Goal: Transaction & Acquisition: Subscribe to service/newsletter

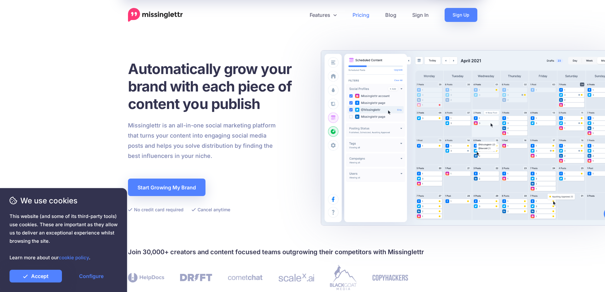
click at [358, 16] on link "Pricing" at bounding box center [361, 15] width 33 height 14
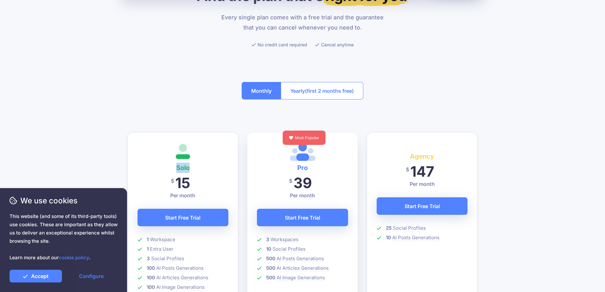
scroll to position [64, 0]
click at [315, 86] on span "(first 2 months free)" at bounding box center [329, 91] width 49 height 10
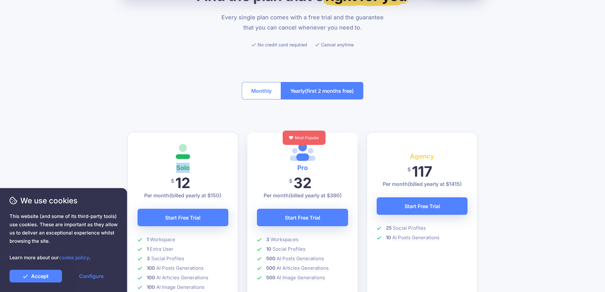
click at [264, 84] on button "Monthly" at bounding box center [261, 90] width 39 height 17
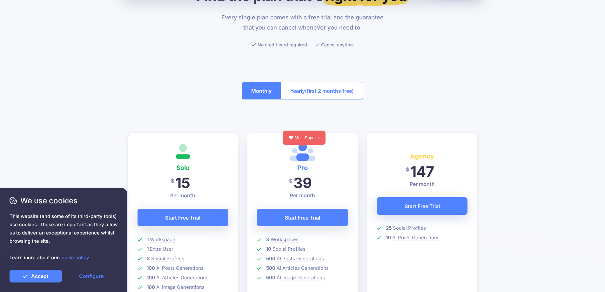
click at [287, 170] on h4 "Pro" at bounding box center [302, 168] width 91 height 10
copy h4 "Pro"
click at [332, 89] on span "(first 2 months free)" at bounding box center [329, 91] width 49 height 10
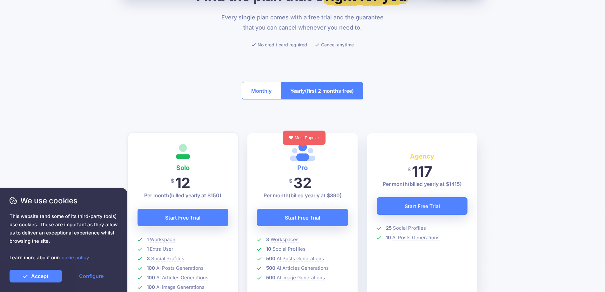
drag, startPoint x: 379, startPoint y: 144, endPoint x: 420, endPoint y: 158, distance: 43.3
click at [432, 150] on div "Agency $ 117 147 Per month (billed yearly at $1415) Start Free Trial 25 Social …" at bounding box center [422, 225] width 110 height 185
click at [420, 158] on h4 "Agency" at bounding box center [422, 156] width 91 height 10
copy h4 "Agency"
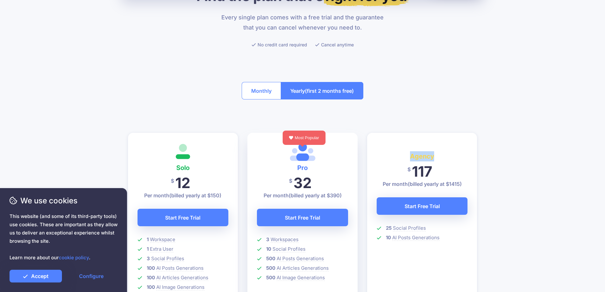
click at [256, 92] on button "Monthly" at bounding box center [261, 90] width 39 height 17
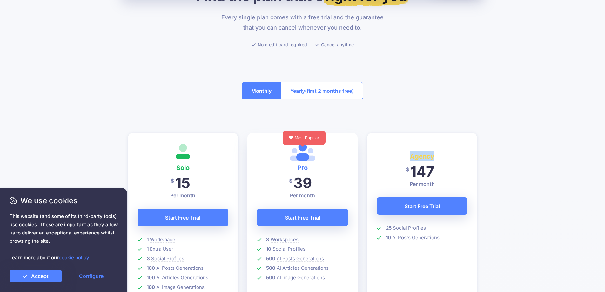
click at [324, 92] on span "(first 2 months free)" at bounding box center [329, 91] width 49 height 10
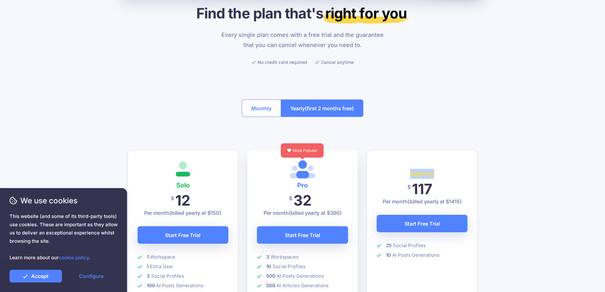
scroll to position [32, 0]
